Goal: Navigation & Orientation: Find specific page/section

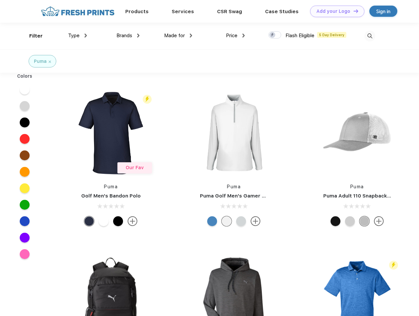
click at [335, 11] on link "Add your Logo Design Tool" at bounding box center [337, 12] width 54 height 12
click at [0, 0] on div "Design Tool" at bounding box center [0, 0] width 0 height 0
click at [353, 11] on link "Add your Logo Design Tool" at bounding box center [337, 12] width 54 height 12
click at [32, 36] on div "Filter" at bounding box center [35, 36] width 13 height 8
click at [78, 36] on span "Type" at bounding box center [74, 36] width 12 height 6
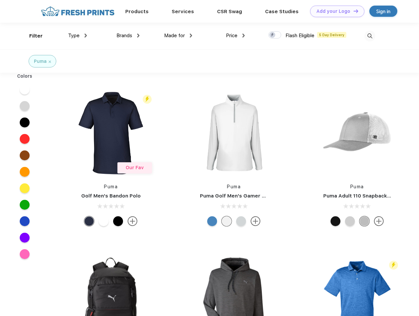
click at [128, 36] on span "Brands" at bounding box center [124, 36] width 16 height 6
click at [178, 36] on span "Made for" at bounding box center [174, 36] width 21 height 6
click at [236, 36] on span "Price" at bounding box center [232, 36] width 12 height 6
click at [275, 35] on div at bounding box center [274, 34] width 13 height 7
click at [273, 35] on input "checkbox" at bounding box center [270, 33] width 4 height 4
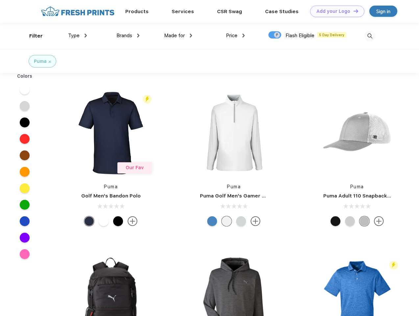
click at [370, 36] on img at bounding box center [369, 36] width 11 height 11
